Goal: Contribute content

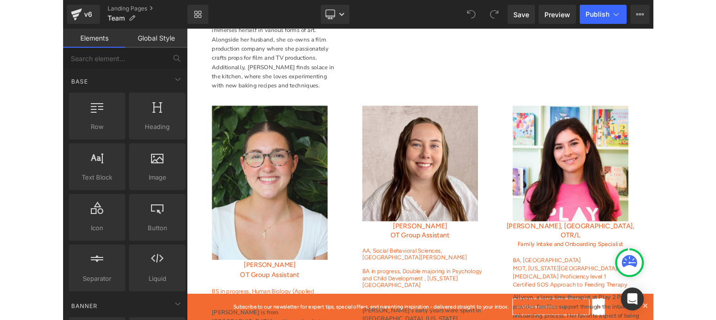
scroll to position [2344, 0]
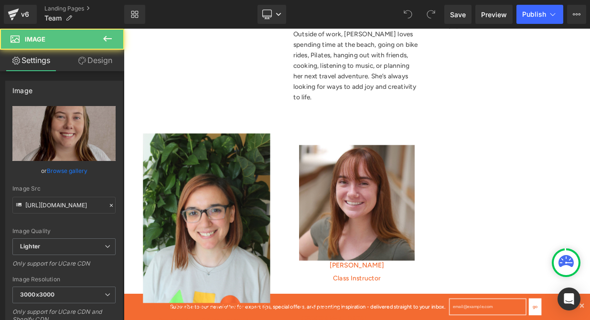
click div
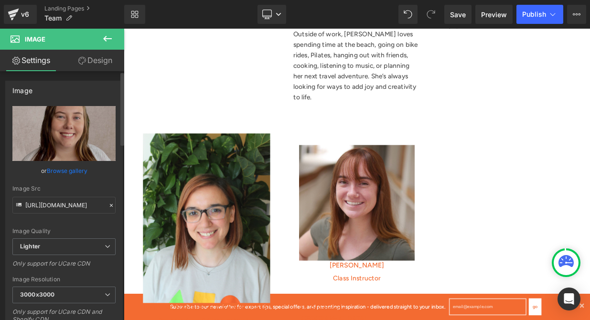
click at [75, 171] on link "Browse gallery" at bounding box center [67, 170] width 41 height 17
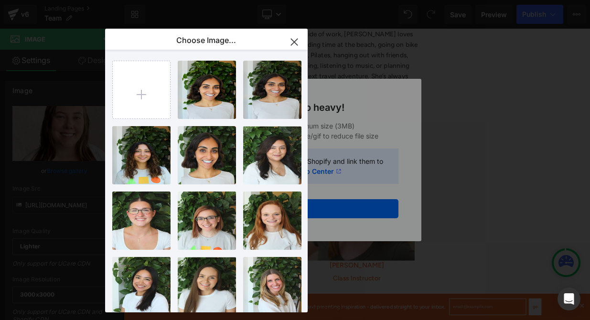
click at [289, 43] on icon "button" at bounding box center [294, 41] width 15 height 15
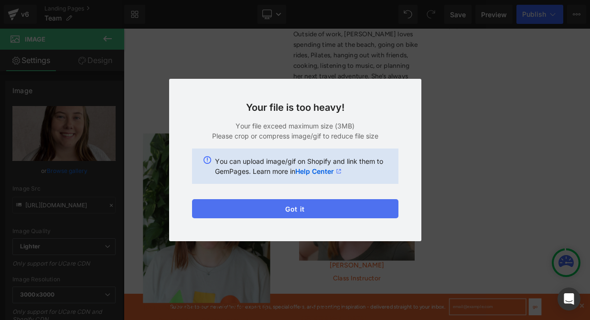
click at [351, 206] on button "Got it" at bounding box center [295, 208] width 206 height 19
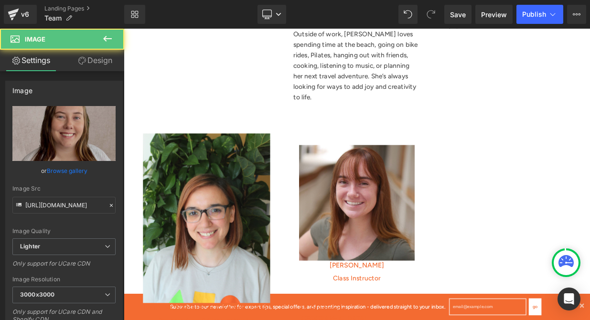
click div
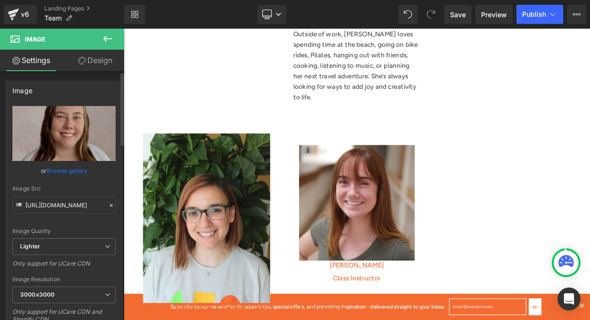
click at [75, 168] on link "Browse gallery" at bounding box center [67, 170] width 41 height 17
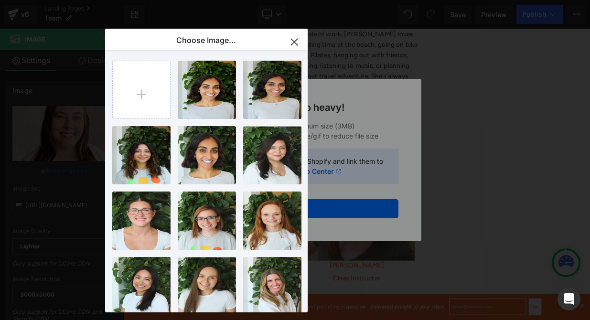
click at [294, 39] on icon "button" at bounding box center [294, 41] width 15 height 15
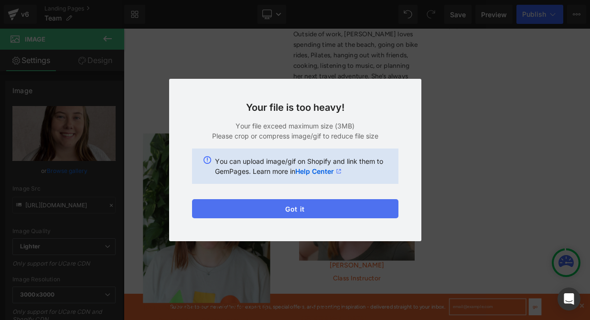
click at [340, 208] on button "Got it" at bounding box center [295, 208] width 206 height 19
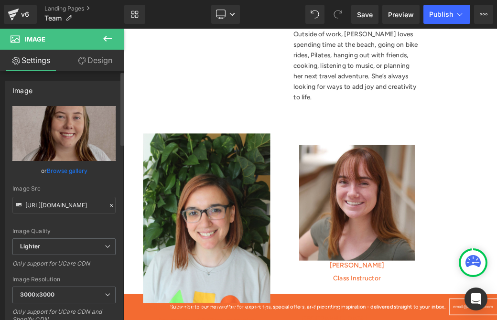
click at [66, 169] on link "Browse gallery" at bounding box center [67, 170] width 41 height 17
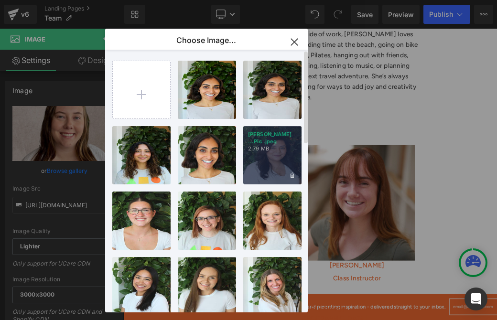
type input "C:\fakepath\IMG_6615.jpg"
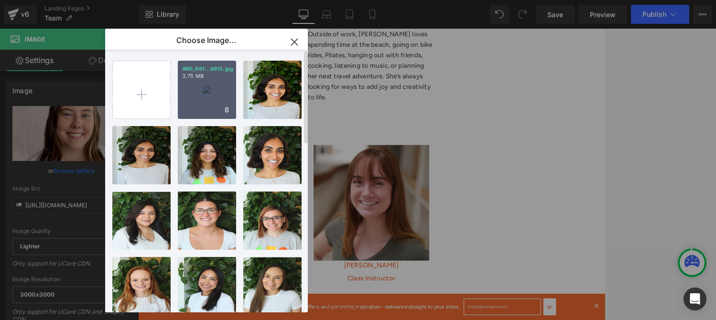
click at [217, 100] on div "IMG_661...6615.jpg 2.75 MB" at bounding box center [207, 90] width 58 height 58
type input "[URL][DOMAIN_NAME]"
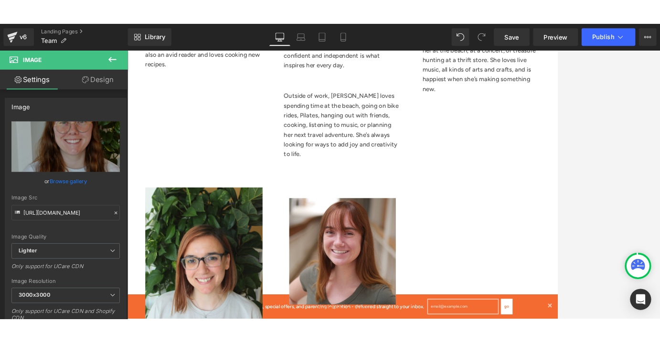
scroll to position [2290, 0]
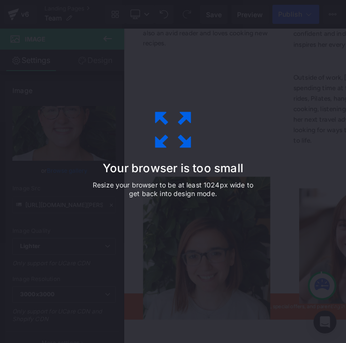
click at [129, 54] on div "Your browser is too small Resize your browser to be at least 1024px wide to get…" at bounding box center [173, 171] width 346 height 343
click at [122, 143] on div "Your browser is too small Resize your browser to be at least 1024px wide to get…" at bounding box center [172, 171] width 215 height 191
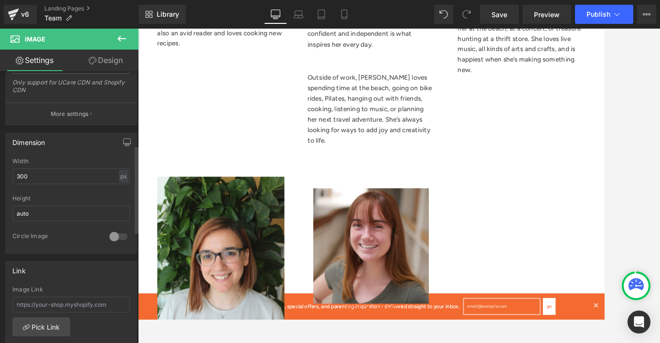
scroll to position [230, 0]
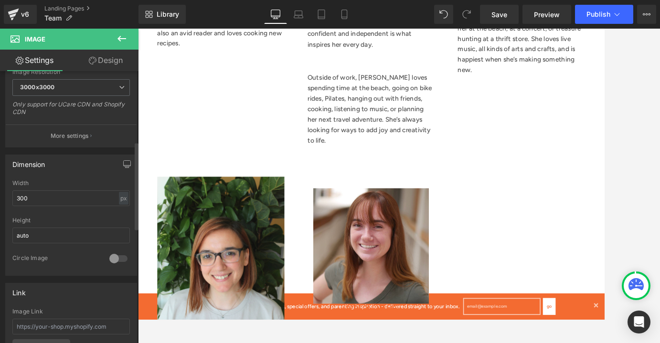
scroll to position [220, 0]
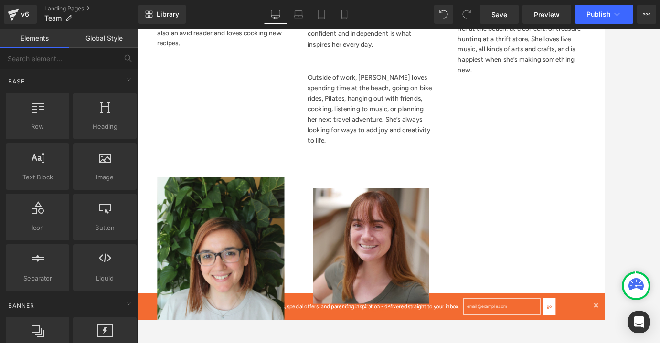
click at [589, 231] on div at bounding box center [399, 186] width 522 height 315
click at [589, 11] on span "Publish" at bounding box center [599, 15] width 24 height 8
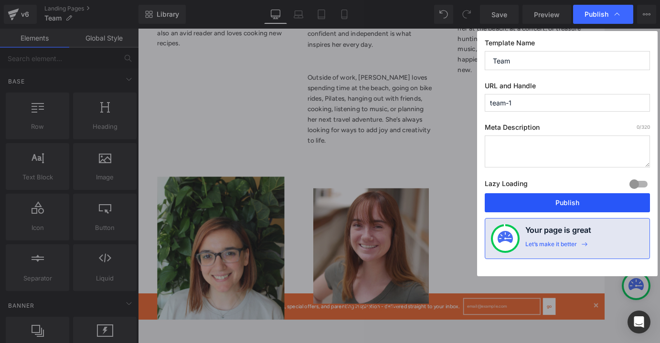
click at [531, 205] on button "Publish" at bounding box center [567, 202] width 165 height 19
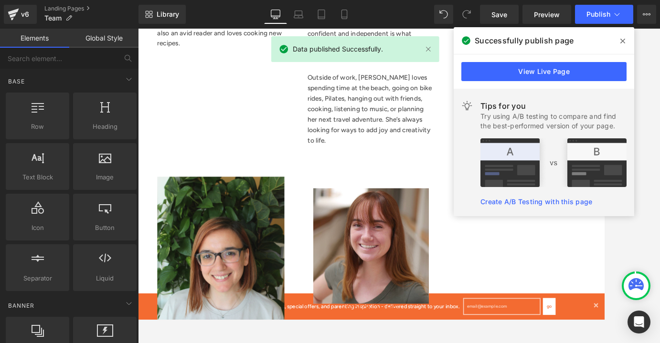
click at [589, 40] on icon at bounding box center [623, 41] width 5 height 8
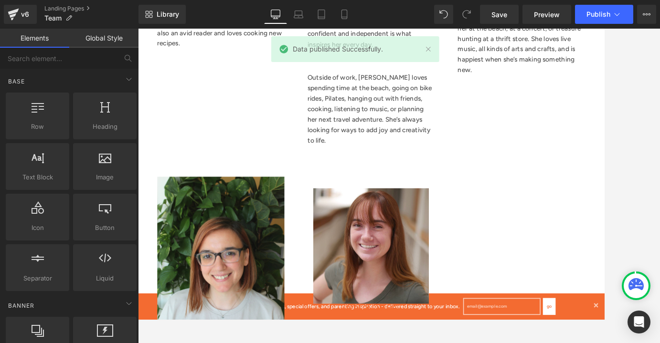
click at [589, 215] on div at bounding box center [399, 186] width 522 height 315
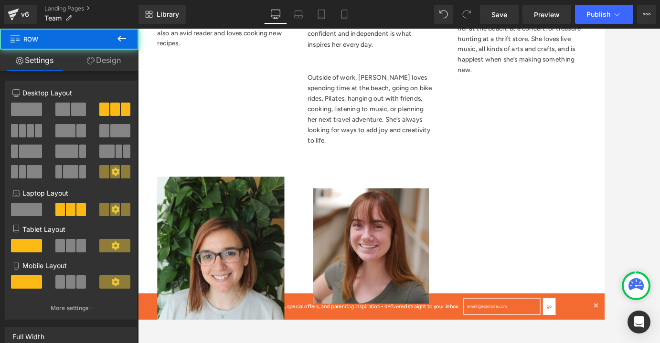
click at [535, 78] on p "Her favorite part of being an OT is getting creative with play, especially usin…" at bounding box center [614, 28] width 158 height 117
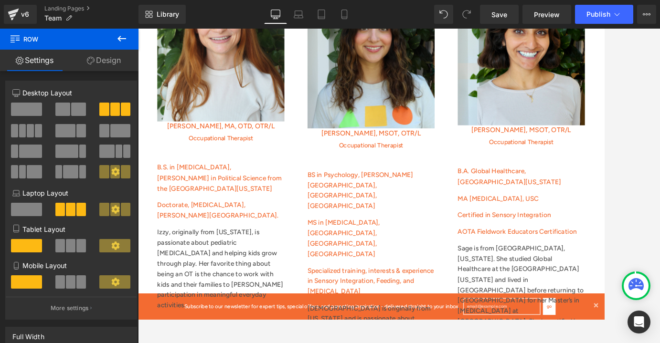
scroll to position [1816, 0]
